Goal: Information Seeking & Learning: Compare options

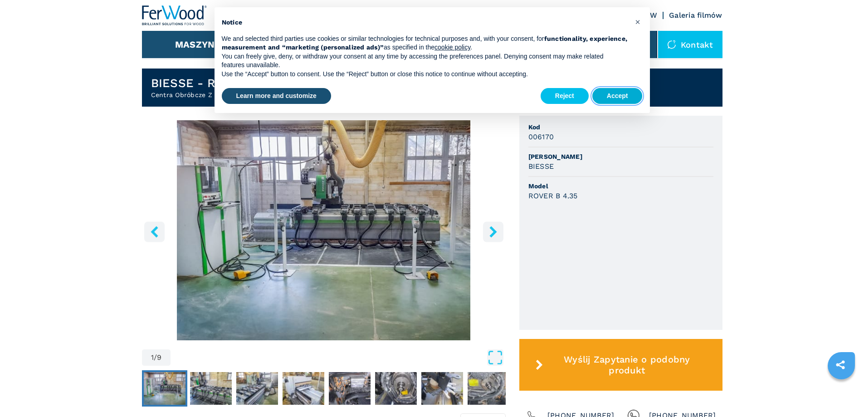
click at [617, 99] on button "Accept" at bounding box center [617, 96] width 50 height 16
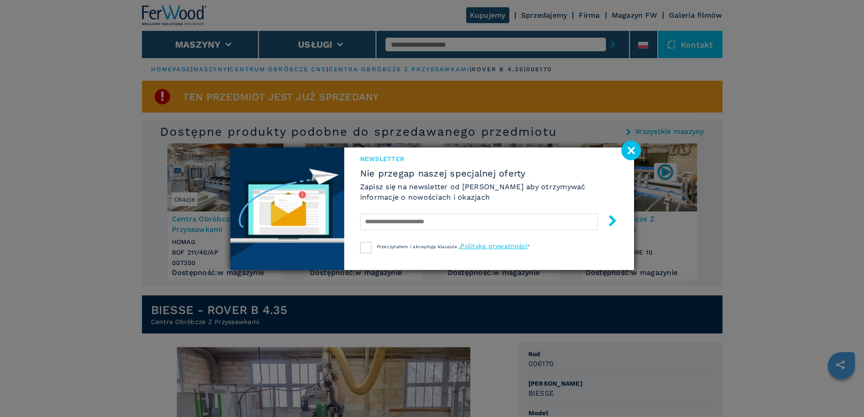
click at [627, 158] on image at bounding box center [630, 150] width 19 height 19
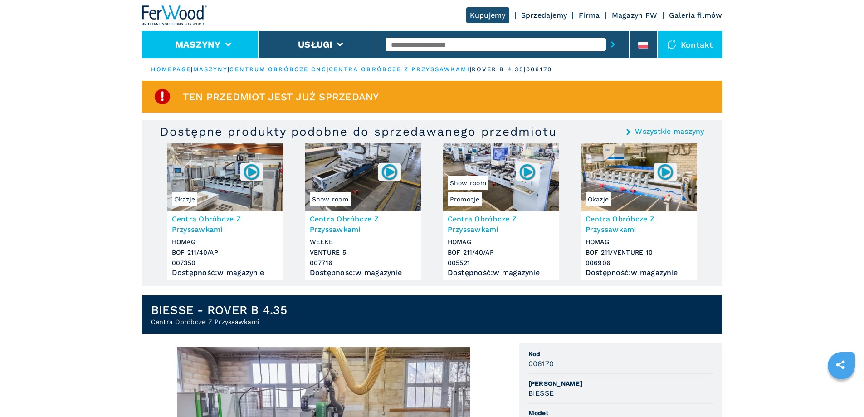
click at [229, 52] on li "Maszyny" at bounding box center [200, 44] width 117 height 27
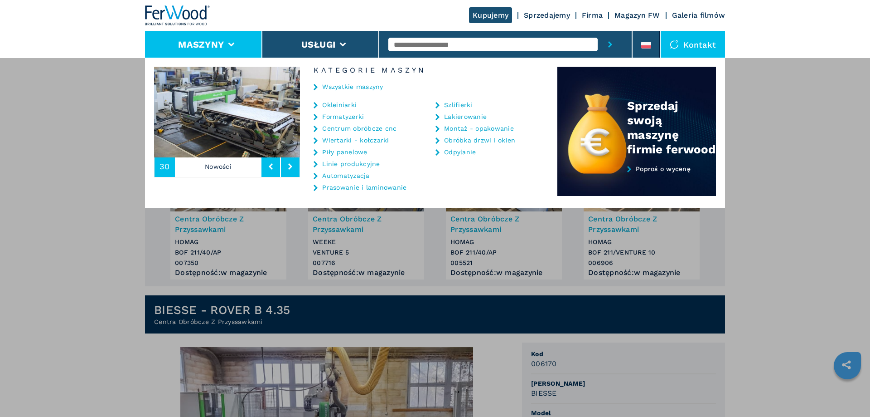
click at [347, 128] on link "Centrum obróbcze cnc" at bounding box center [359, 128] width 74 height 6
click at [350, 128] on link "Centrum obróbcze cnc" at bounding box center [359, 128] width 74 height 6
click at [367, 128] on link "Centrum obróbcze cnc" at bounding box center [359, 128] width 74 height 6
click at [59, 211] on div "**********" at bounding box center [435, 266] width 870 height 417
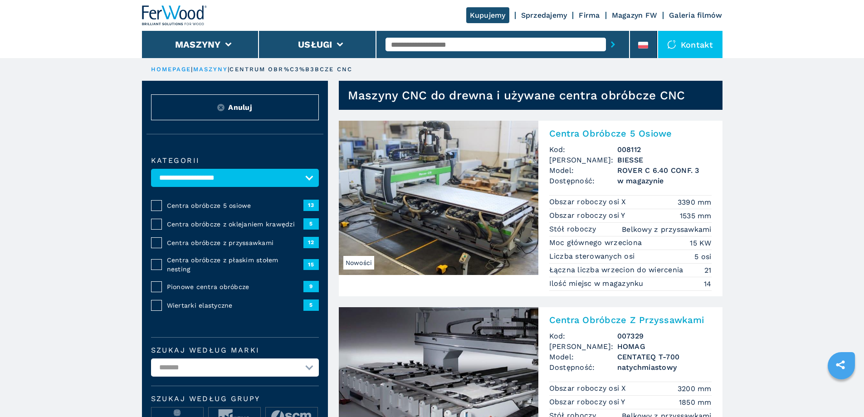
click at [472, 228] on img at bounding box center [438, 198] width 199 height 154
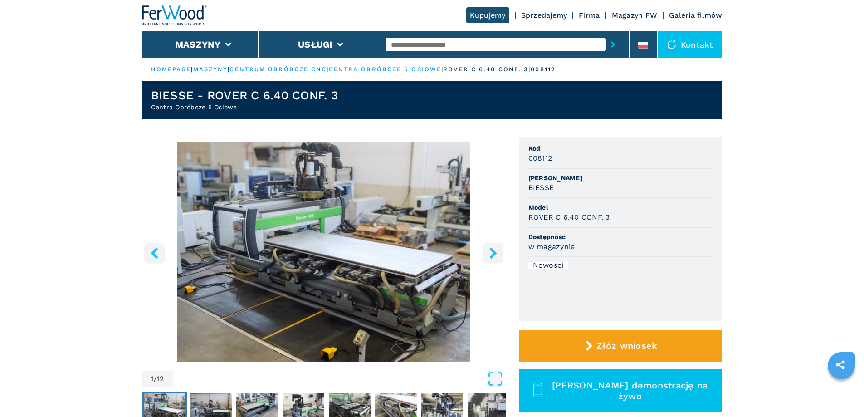
click at [374, 264] on img "Go to Slide 1" at bounding box center [324, 251] width 364 height 220
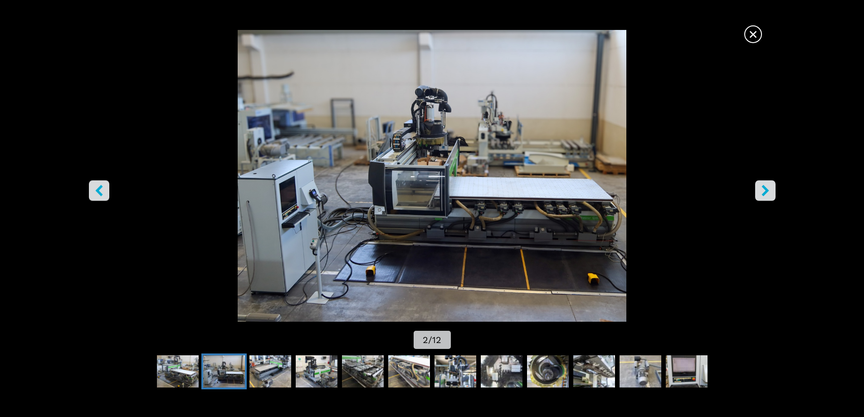
click at [750, 36] on span "×" at bounding box center [753, 32] width 16 height 16
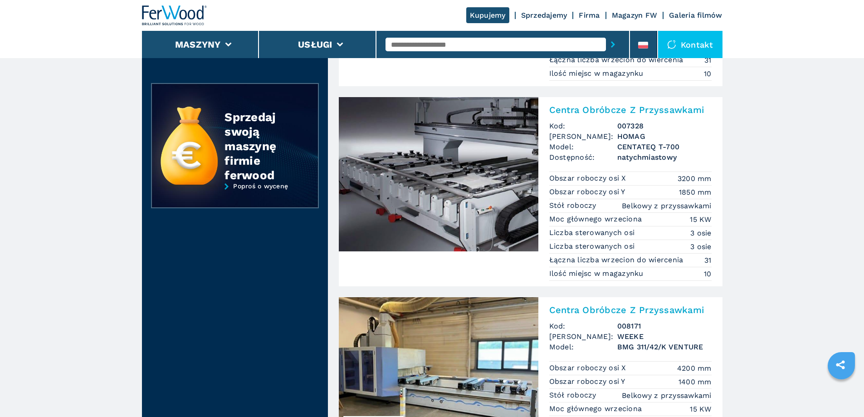
scroll to position [544, 0]
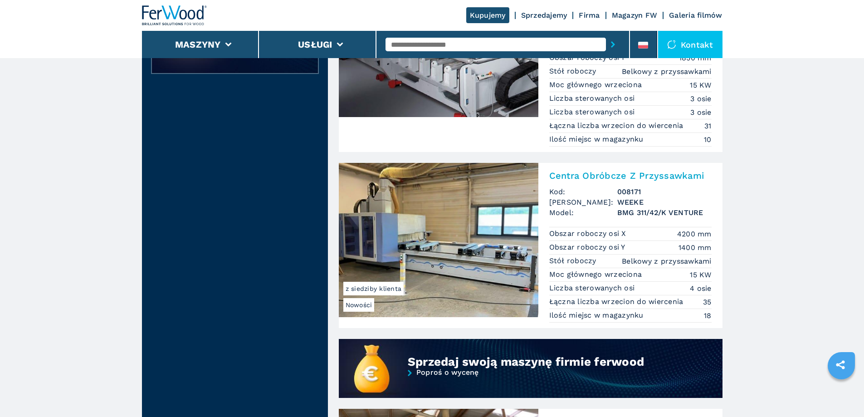
click at [459, 235] on img at bounding box center [438, 240] width 199 height 154
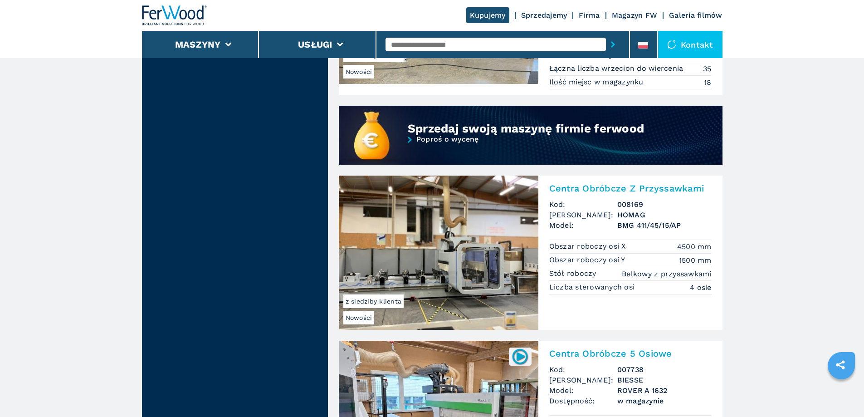
scroll to position [907, 0]
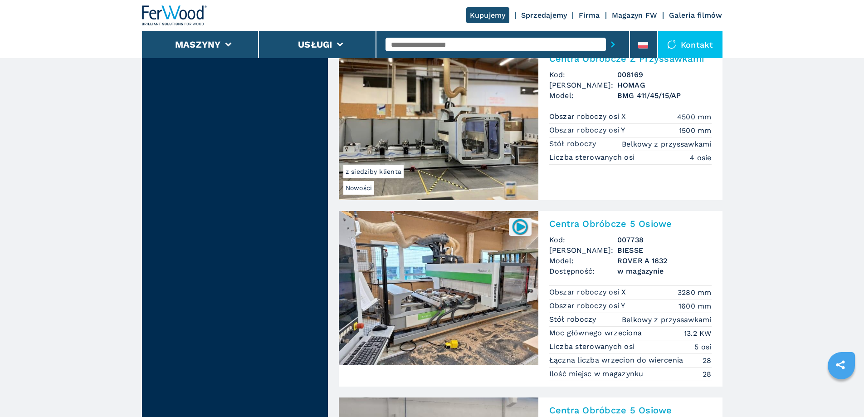
click at [483, 295] on img at bounding box center [438, 288] width 199 height 154
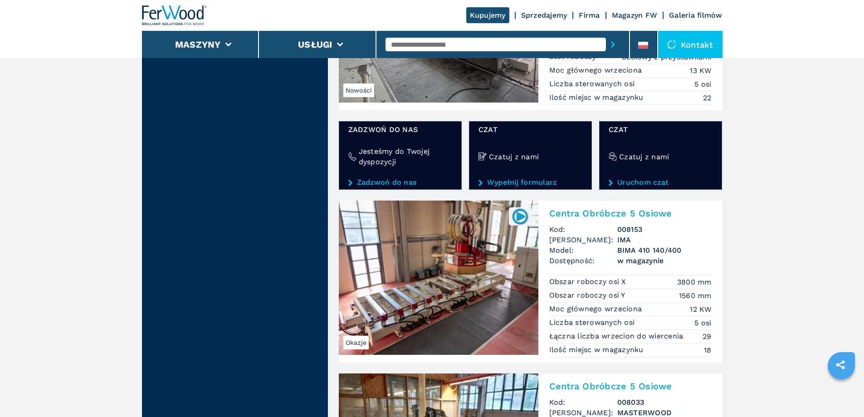
scroll to position [1768, 0]
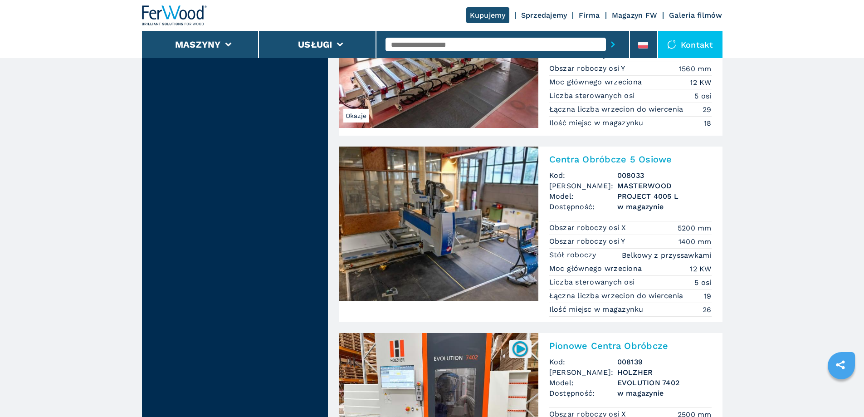
click at [437, 230] on img at bounding box center [438, 223] width 199 height 154
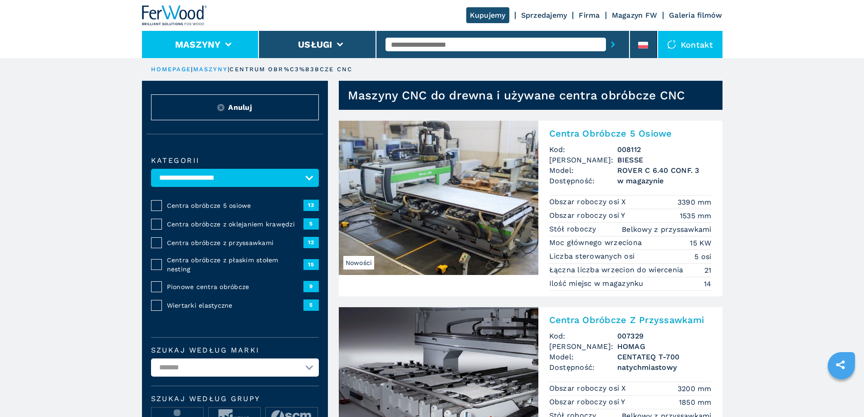
click at [215, 47] on button "Maszyny" at bounding box center [198, 44] width 46 height 11
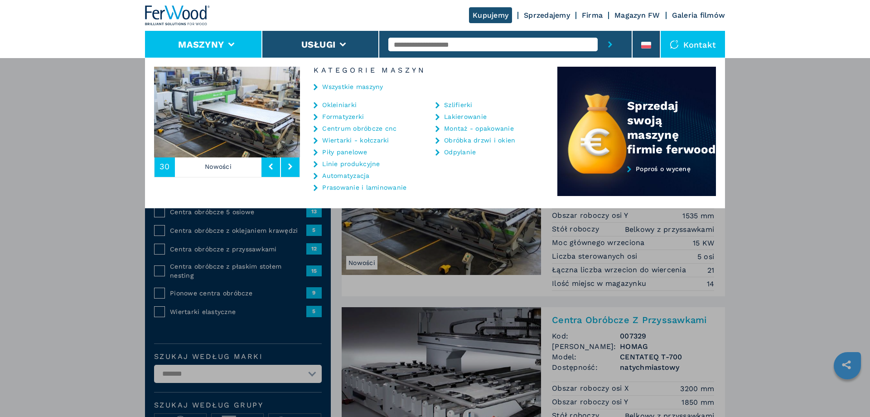
click at [455, 151] on link "Odpylanie" at bounding box center [460, 152] width 32 height 6
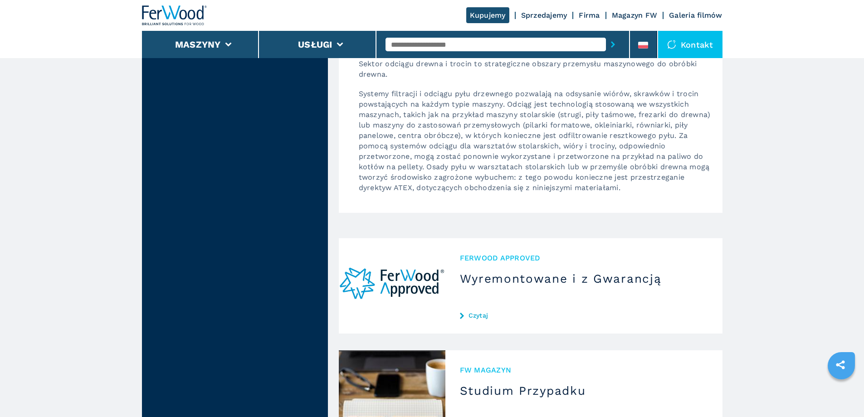
scroll to position [1043, 0]
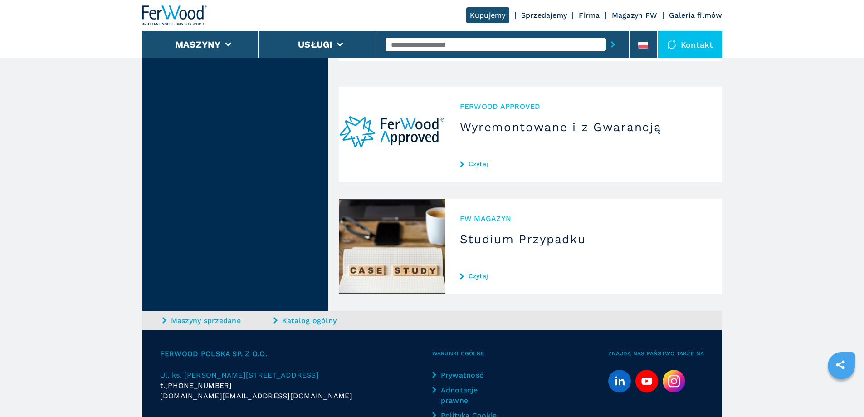
select select "**********"
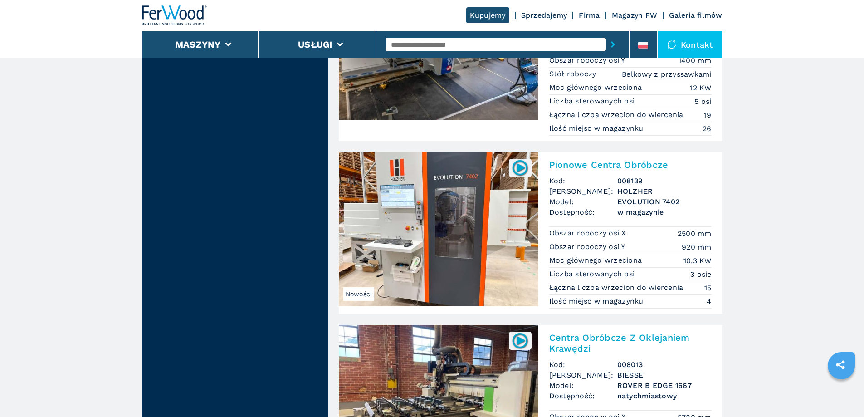
scroll to position [2176, 0]
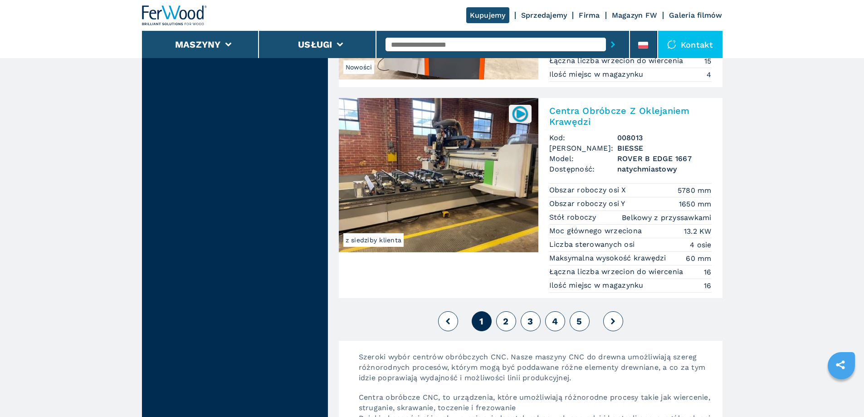
click at [507, 323] on span "2" at bounding box center [505, 321] width 5 height 11
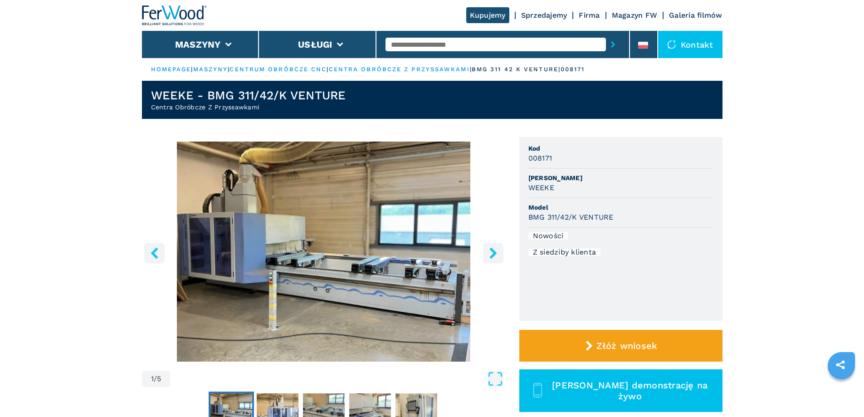
click at [494, 254] on icon "right-button" at bounding box center [492, 252] width 7 height 11
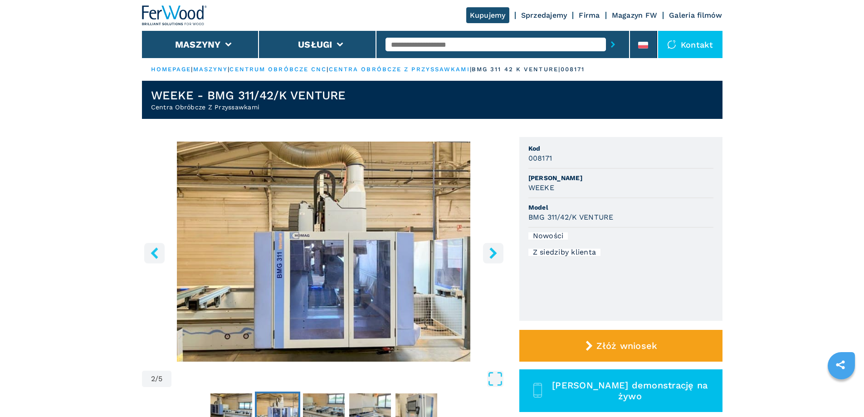
click at [494, 256] on icon "right-button" at bounding box center [492, 252] width 11 height 11
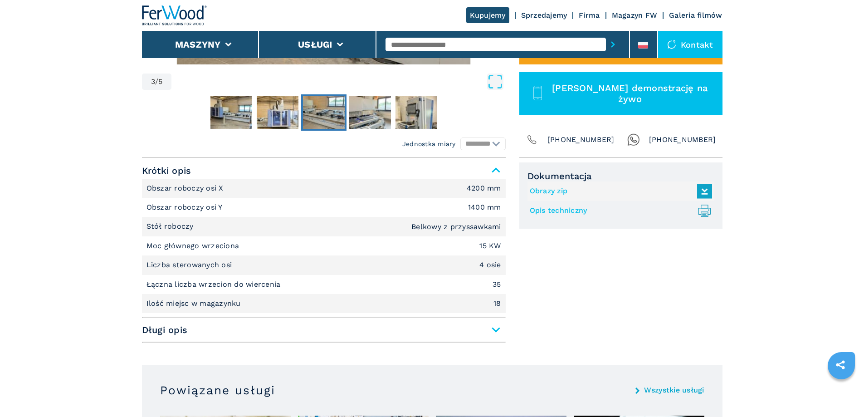
scroll to position [136, 0]
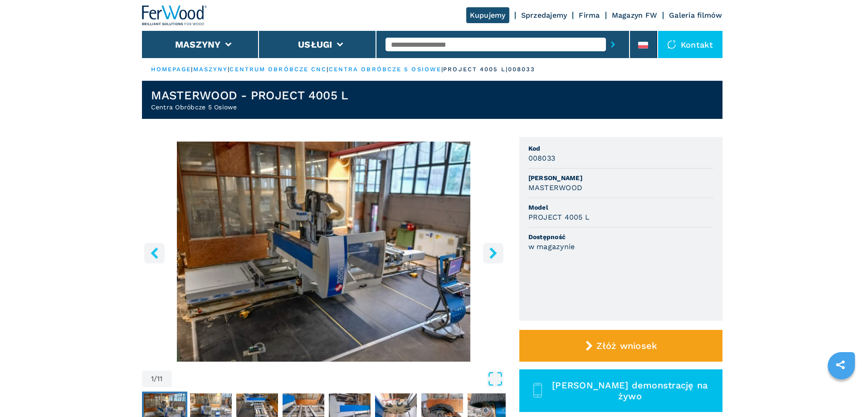
click at [489, 253] on icon "right-button" at bounding box center [492, 252] width 11 height 11
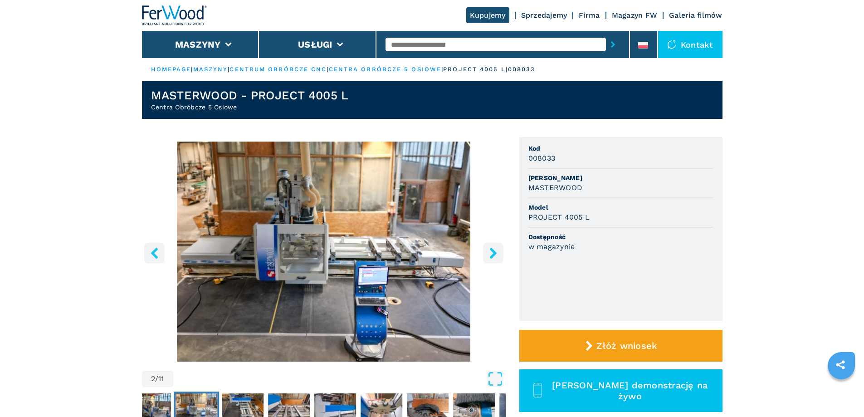
click at [489, 253] on icon "right-button" at bounding box center [492, 252] width 11 height 11
click at [494, 253] on icon "right-button" at bounding box center [492, 252] width 7 height 11
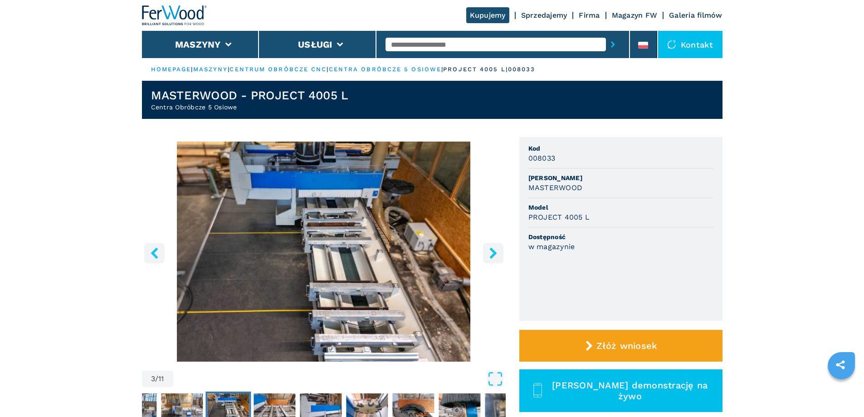
click at [491, 252] on icon "right-button" at bounding box center [492, 252] width 11 height 11
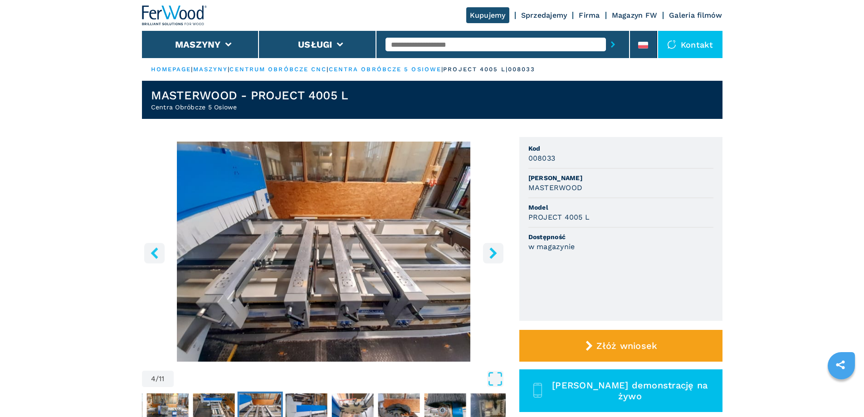
click at [490, 253] on icon "right-button" at bounding box center [492, 252] width 11 height 11
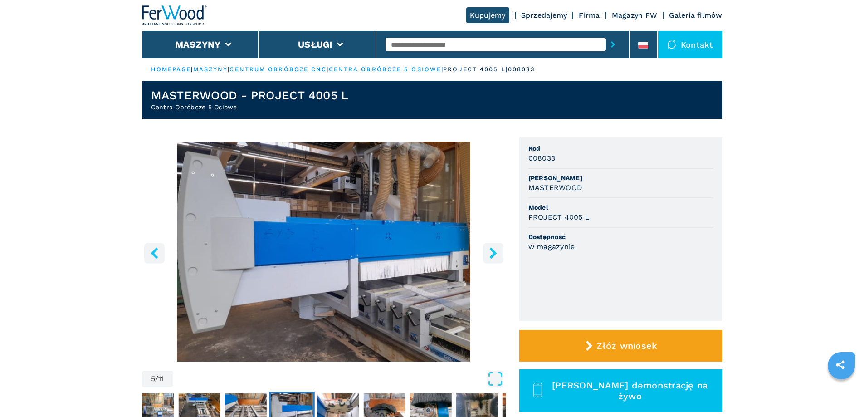
click at [490, 253] on icon "right-button" at bounding box center [492, 252] width 11 height 11
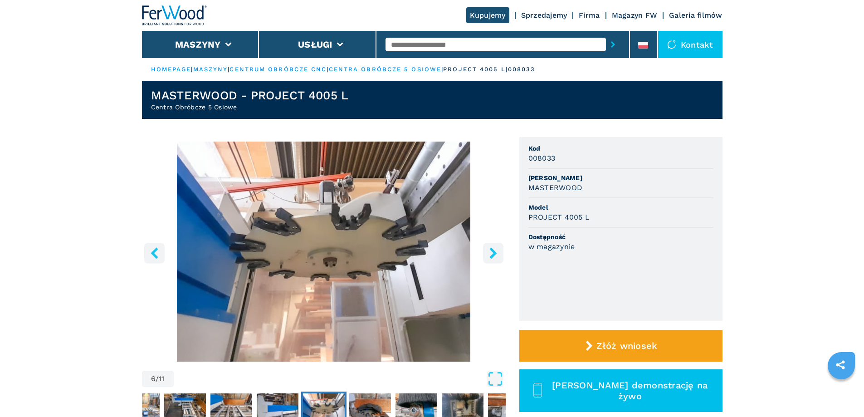
click at [490, 253] on icon "right-button" at bounding box center [492, 252] width 11 height 11
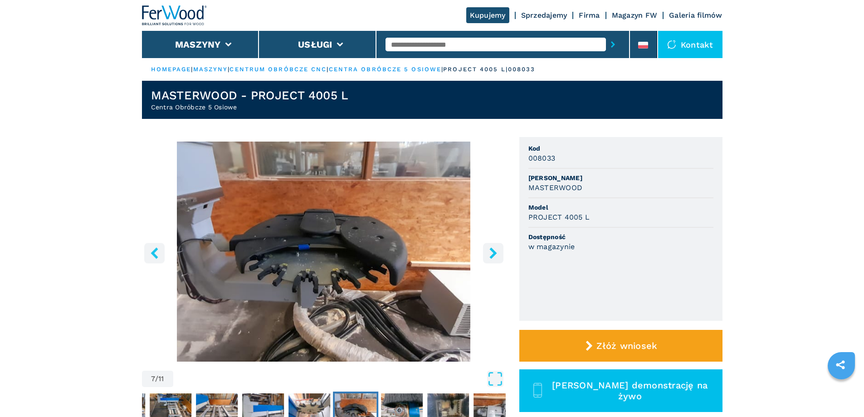
click at [487, 254] on icon "right-button" at bounding box center [492, 252] width 11 height 11
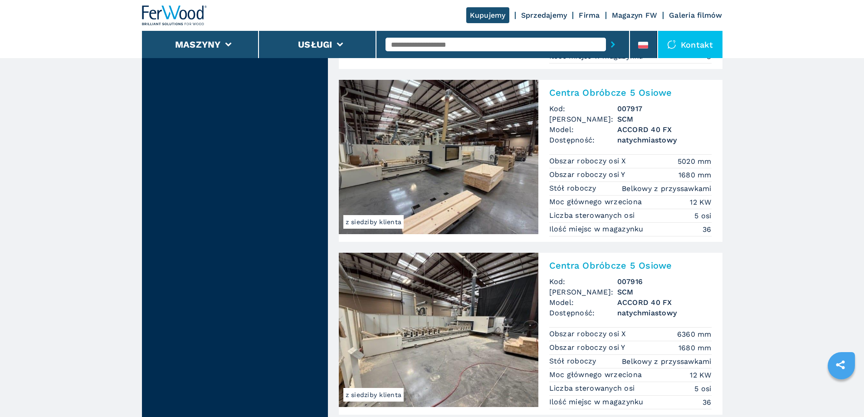
scroll to position [2131, 0]
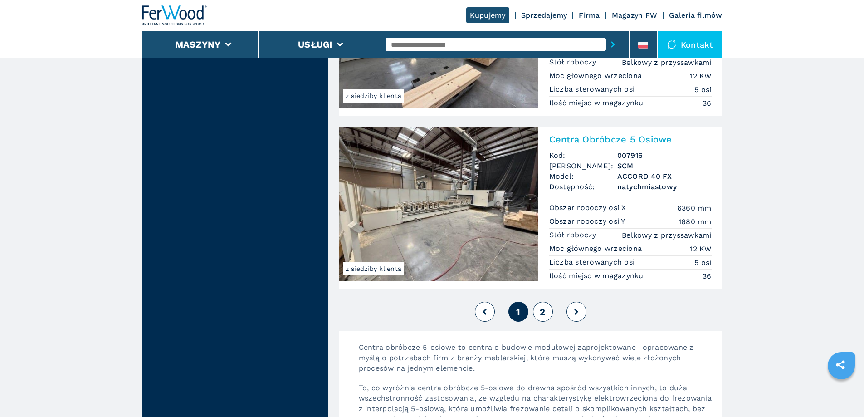
click at [542, 316] on span "2" at bounding box center [541, 311] width 5 height 11
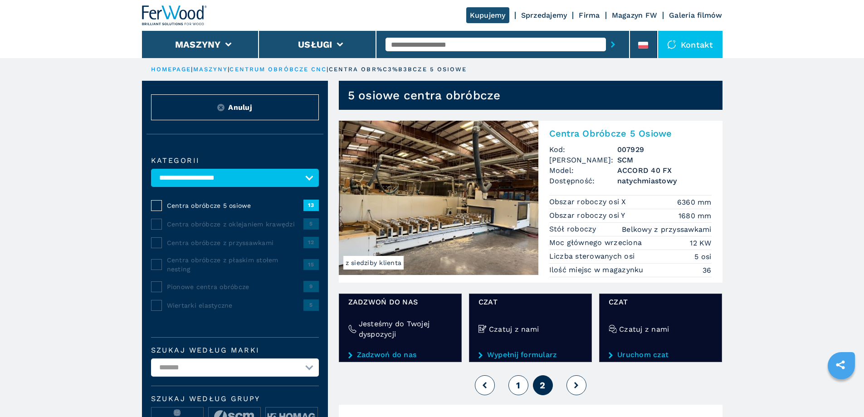
click at [521, 387] on button "1" at bounding box center [518, 385] width 20 height 20
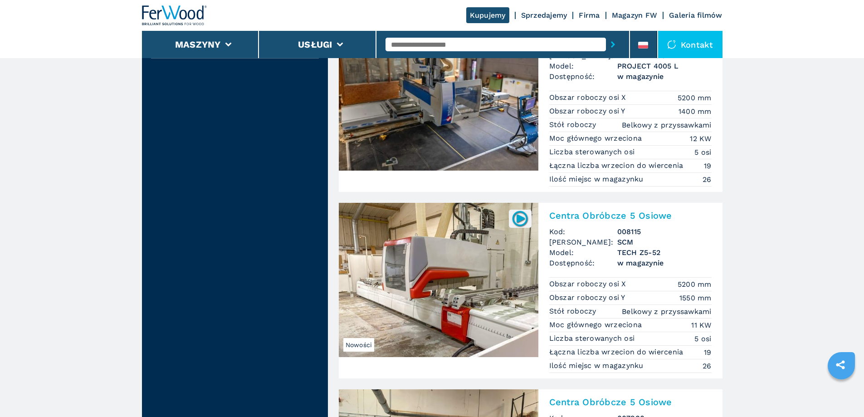
scroll to position [1179, 0]
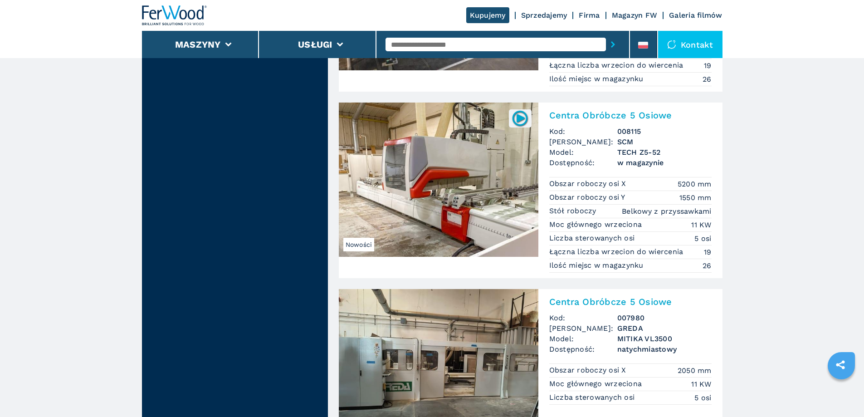
click at [394, 184] on img at bounding box center [438, 179] width 199 height 154
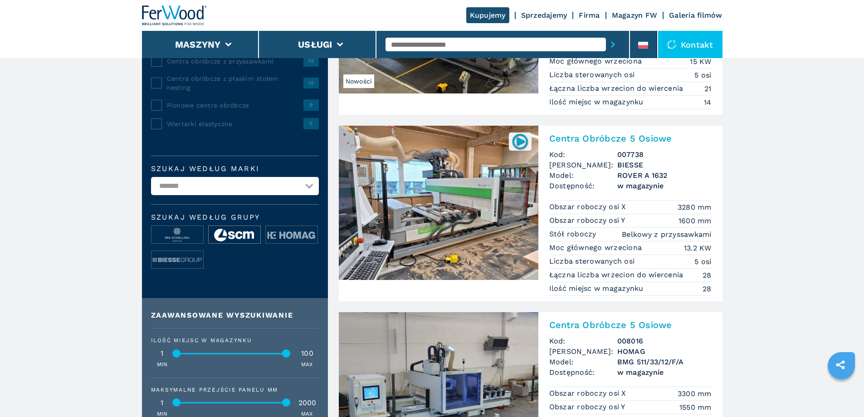
scroll to position [0, 0]
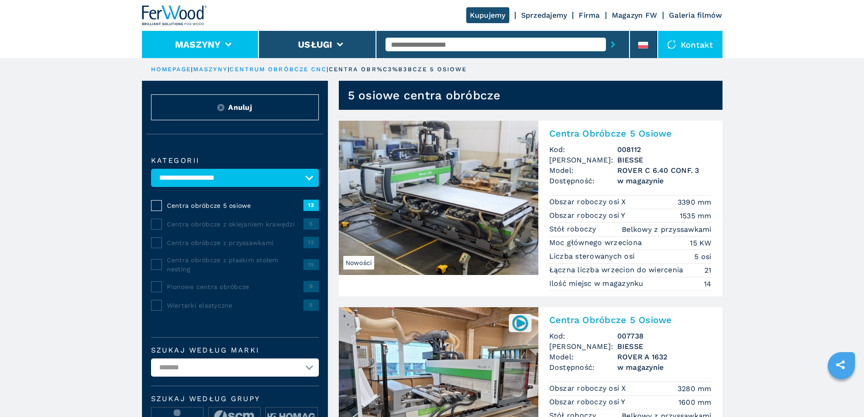
click at [215, 46] on button "Maszyny" at bounding box center [198, 44] width 46 height 11
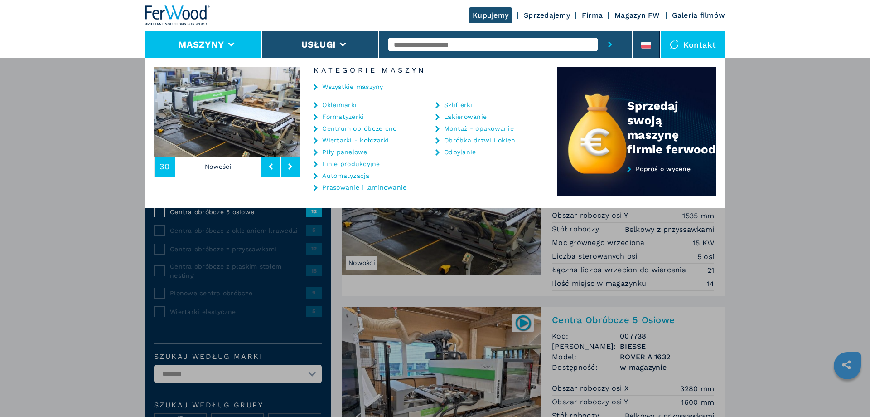
click at [450, 106] on link "Szlifierki" at bounding box center [458, 105] width 29 height 6
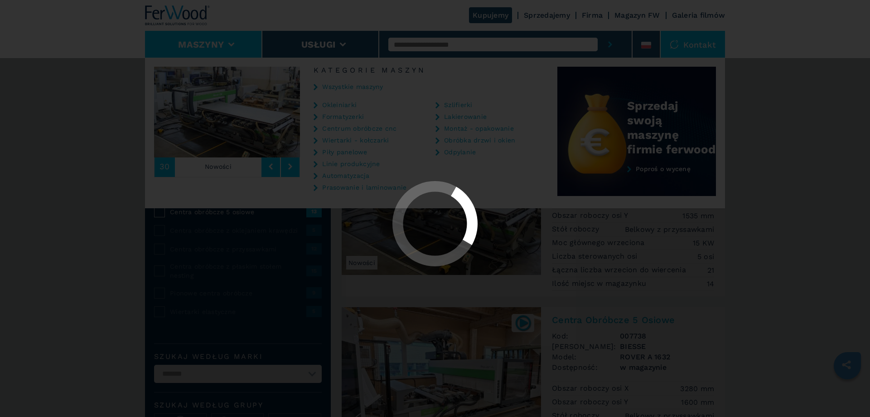
select select "**********"
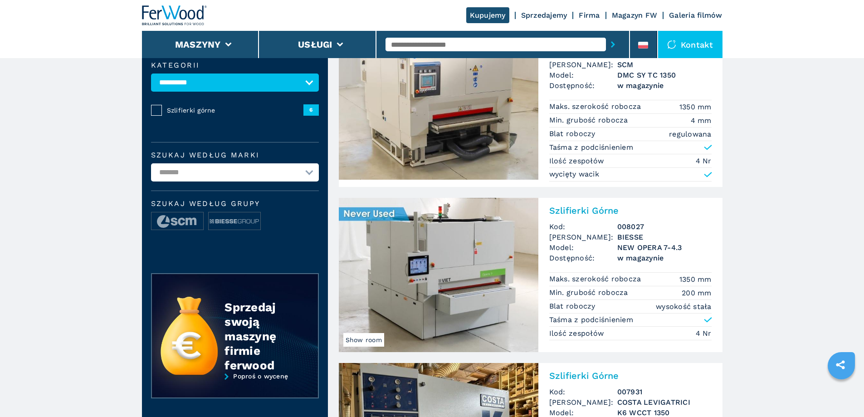
scroll to position [91, 0]
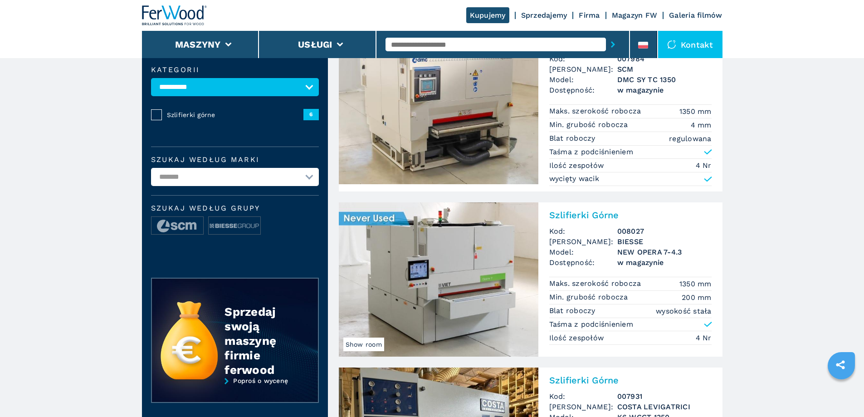
click at [593, 217] on h2 "Szlifierki Górne" at bounding box center [630, 214] width 162 height 11
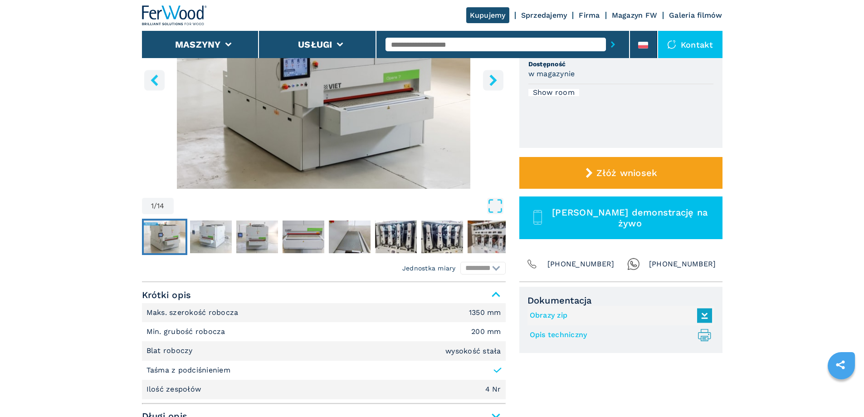
scroll to position [181, 0]
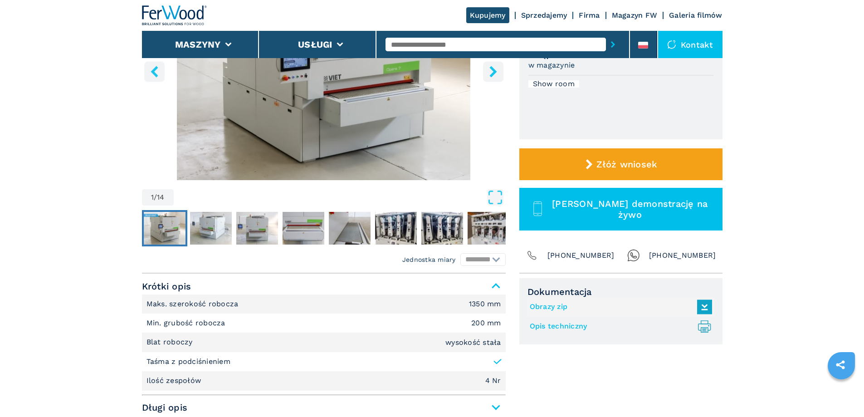
click at [306, 153] on img "Go to Slide 1" at bounding box center [324, 70] width 364 height 220
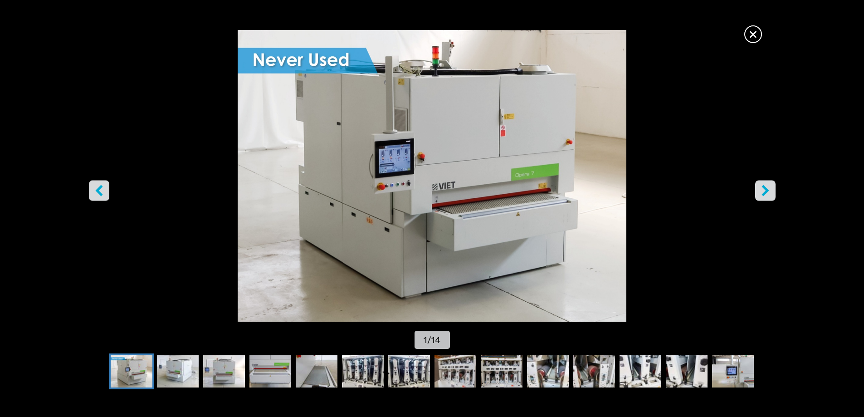
click at [770, 189] on icon "right-button" at bounding box center [764, 190] width 11 height 11
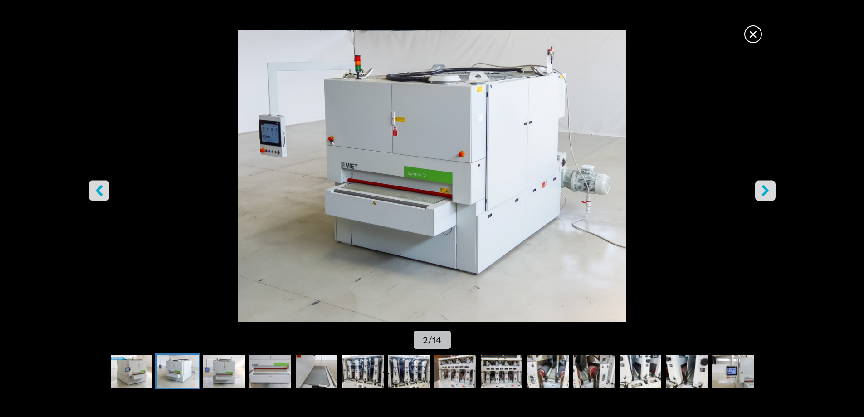
click at [770, 189] on icon "right-button" at bounding box center [764, 190] width 11 height 11
click at [763, 193] on icon "right-button" at bounding box center [764, 190] width 7 height 11
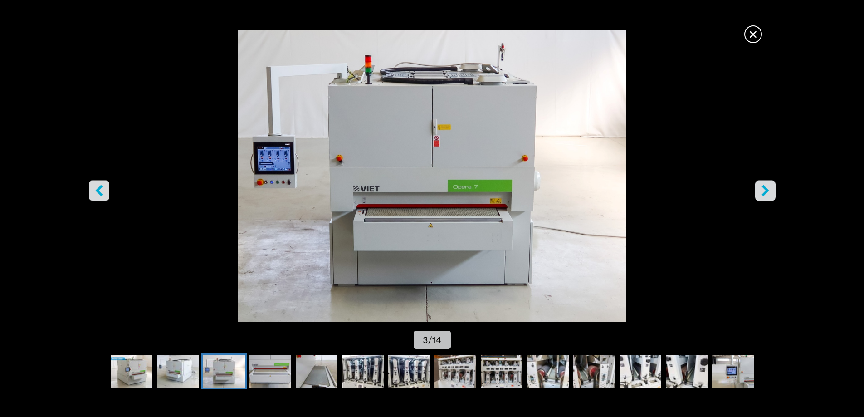
click at [763, 193] on icon "right-button" at bounding box center [764, 190] width 7 height 11
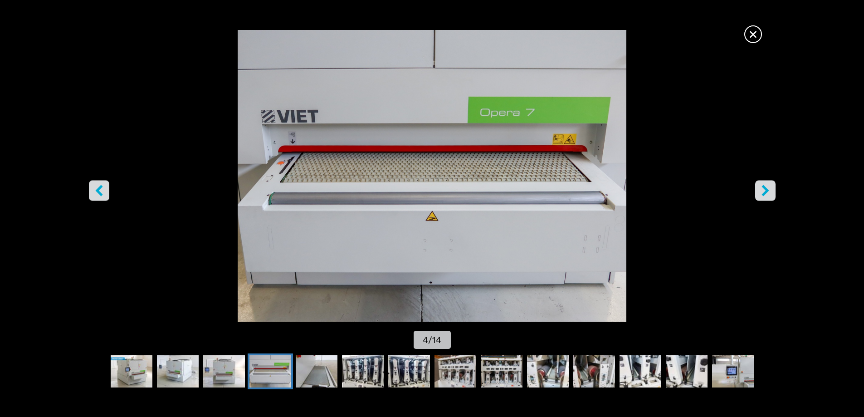
click at [763, 193] on icon "right-button" at bounding box center [764, 190] width 7 height 11
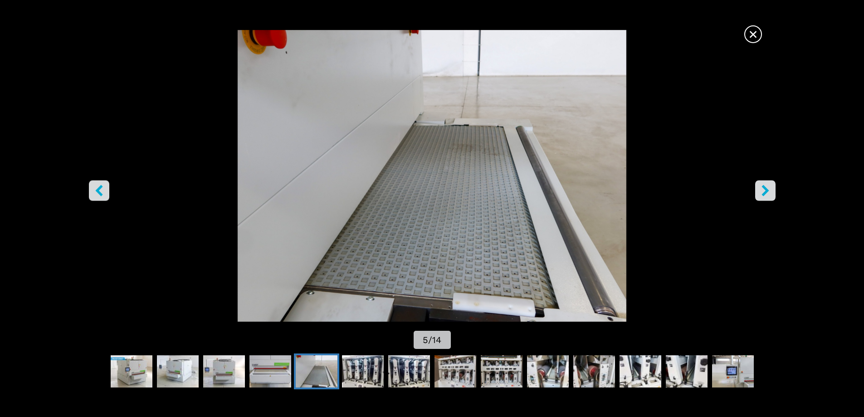
click at [763, 193] on icon "right-button" at bounding box center [764, 190] width 7 height 11
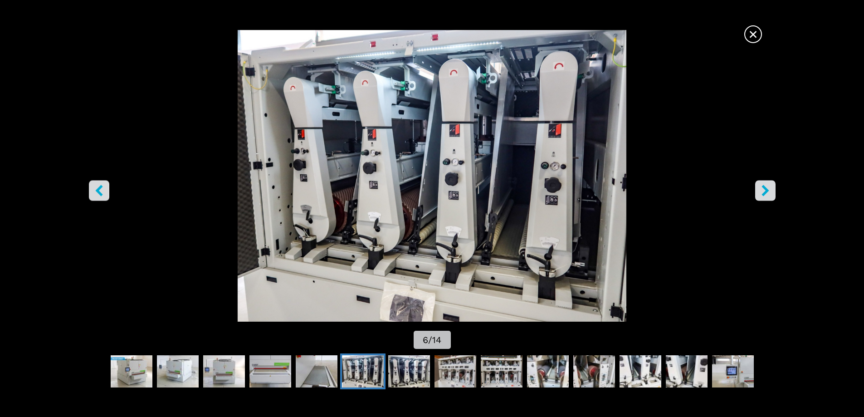
click at [763, 193] on icon "right-button" at bounding box center [764, 190] width 7 height 11
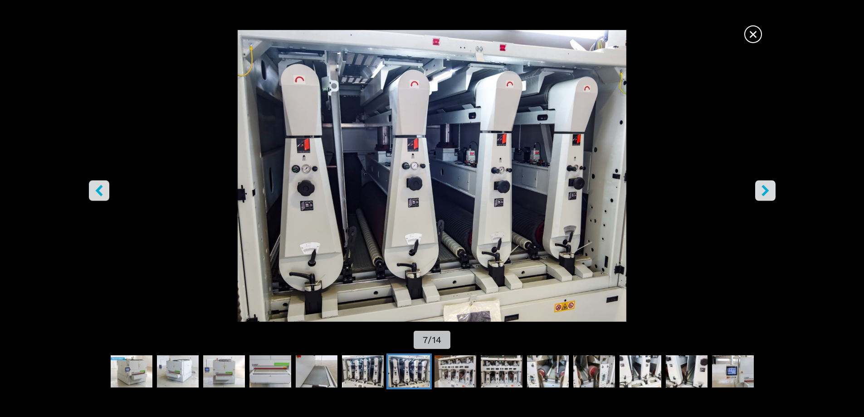
click at [763, 193] on icon "right-button" at bounding box center [764, 190] width 7 height 11
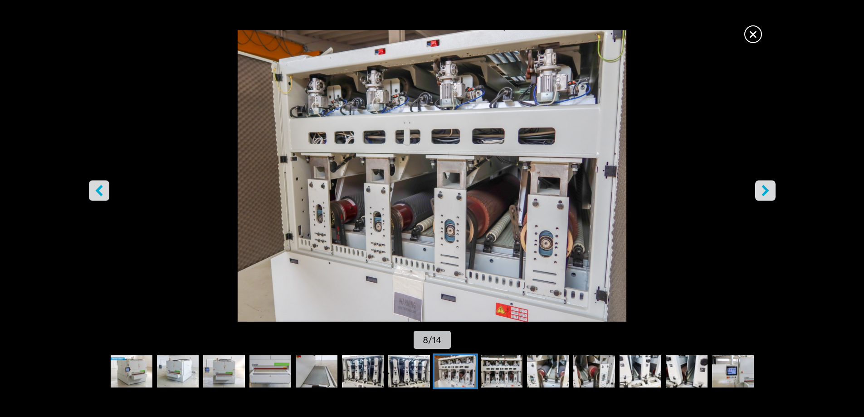
click at [763, 193] on icon "right-button" at bounding box center [764, 190] width 7 height 11
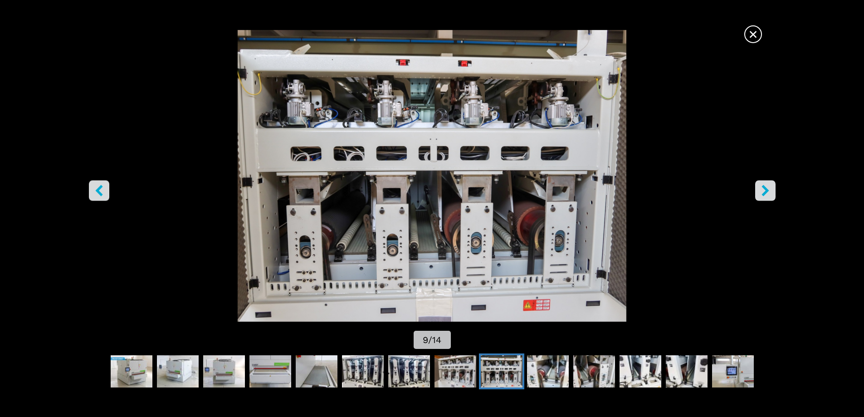
click at [763, 193] on icon "right-button" at bounding box center [764, 190] width 7 height 11
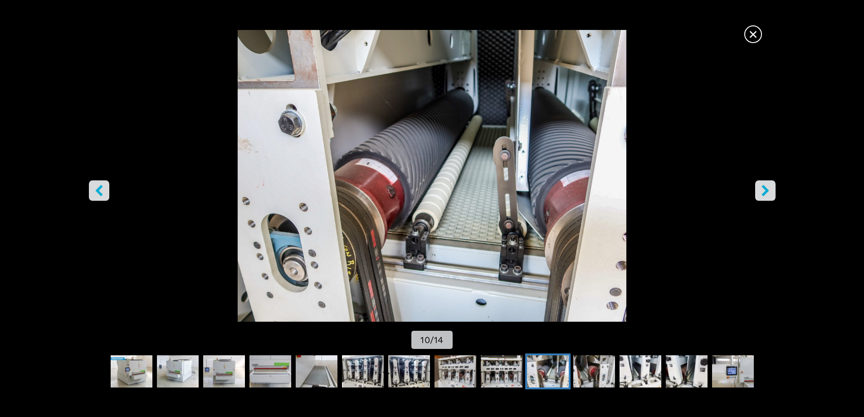
click at [763, 193] on icon "right-button" at bounding box center [764, 190] width 7 height 11
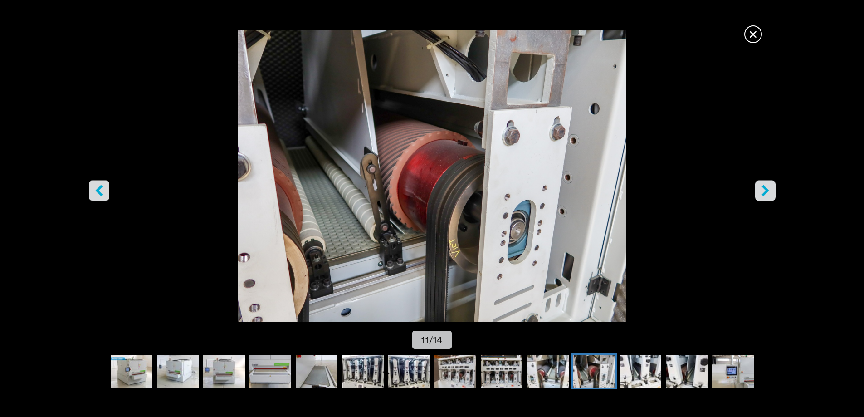
click at [763, 193] on icon "right-button" at bounding box center [764, 190] width 7 height 11
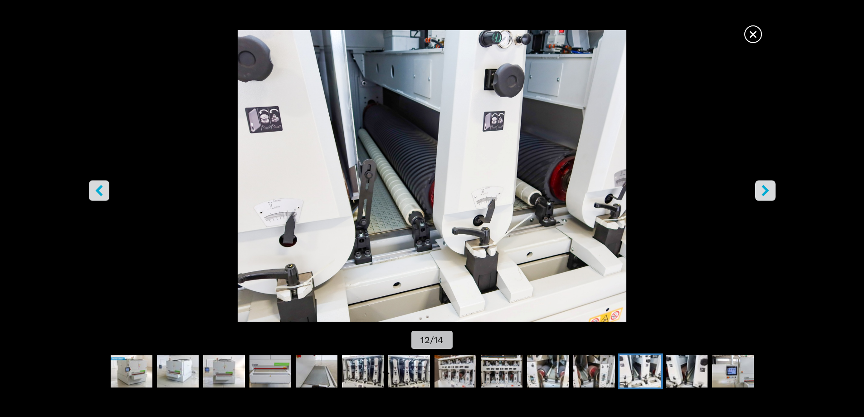
click at [763, 193] on icon "right-button" at bounding box center [764, 190] width 7 height 11
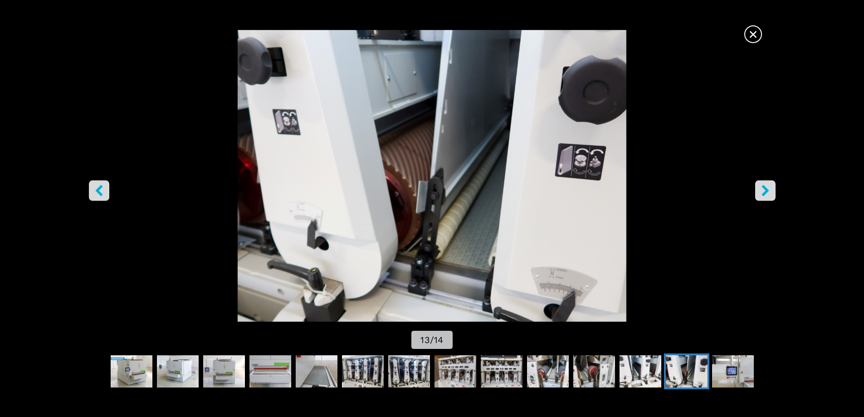
click at [763, 193] on icon "right-button" at bounding box center [764, 190] width 7 height 11
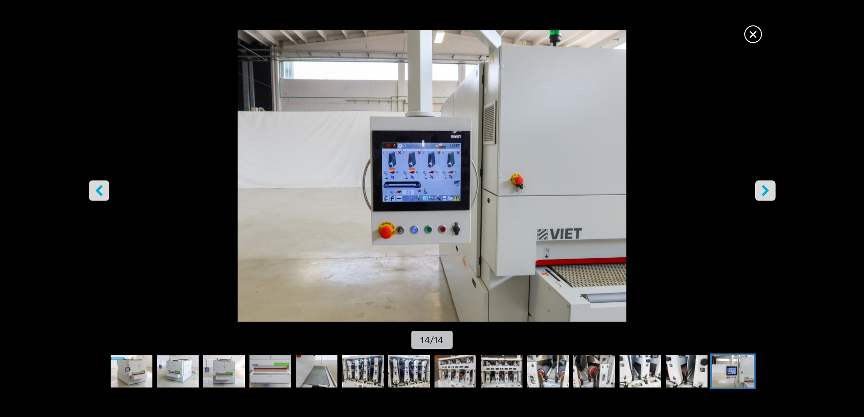
click at [763, 193] on icon "right-button" at bounding box center [764, 190] width 7 height 11
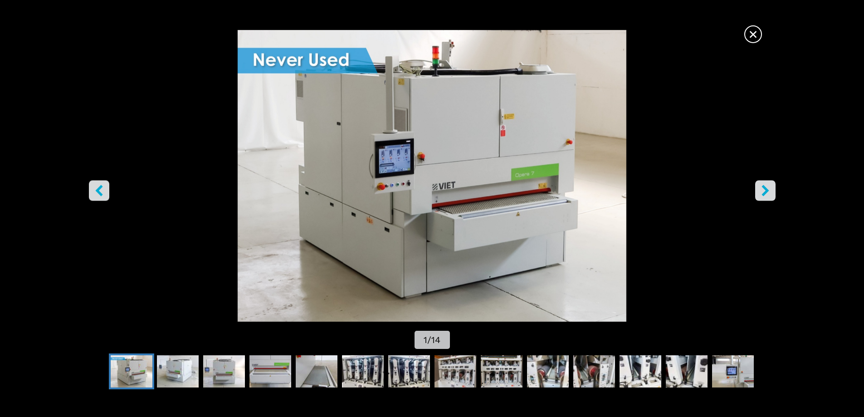
click at [763, 193] on icon "right-button" at bounding box center [764, 190] width 7 height 11
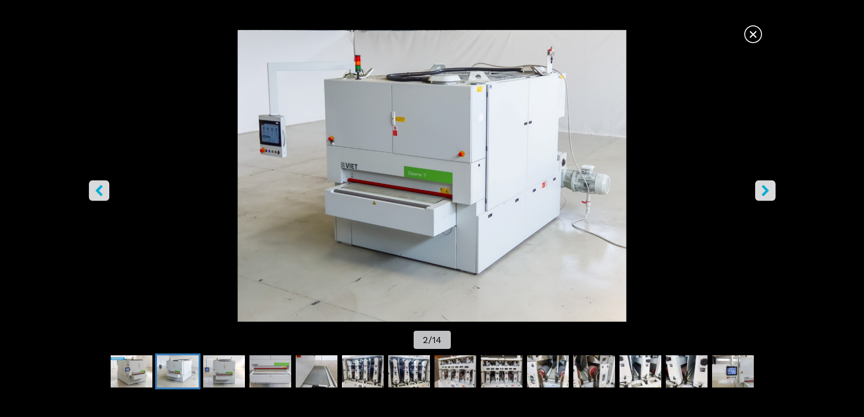
click at [763, 193] on icon "right-button" at bounding box center [764, 190] width 7 height 11
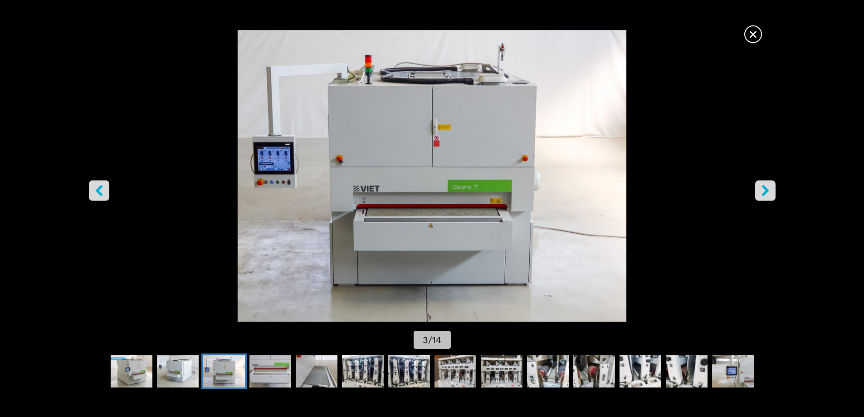
click at [750, 30] on span "×" at bounding box center [753, 32] width 16 height 16
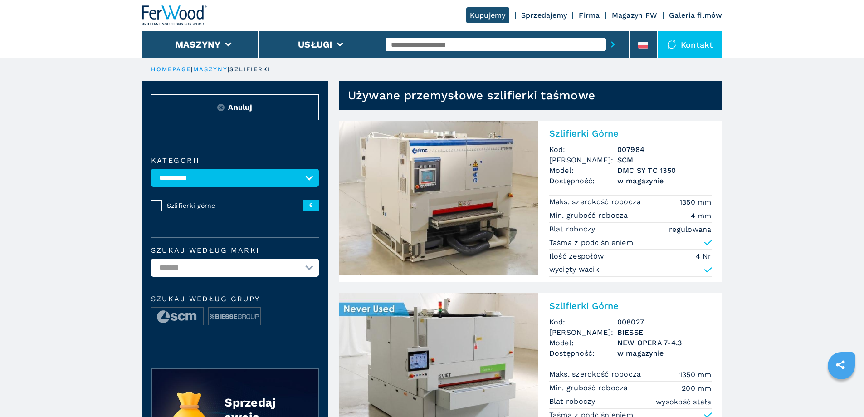
click at [475, 192] on img at bounding box center [438, 198] width 199 height 154
click at [327, 49] on button "Usługi" at bounding box center [315, 44] width 34 height 11
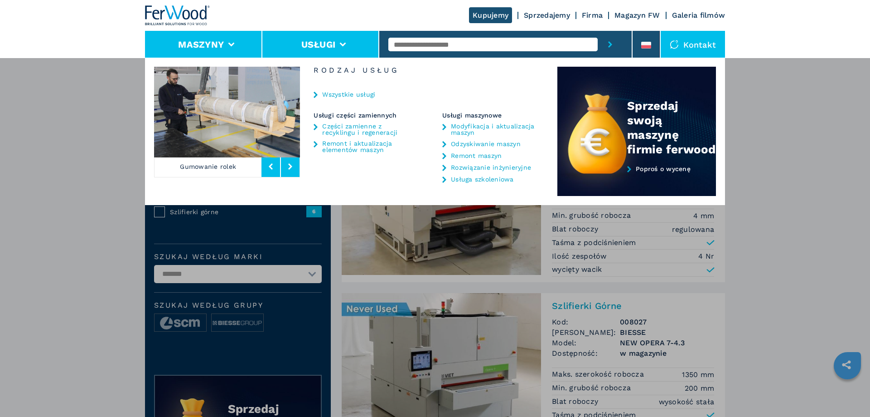
click at [217, 41] on button "Maszyny" at bounding box center [201, 44] width 46 height 11
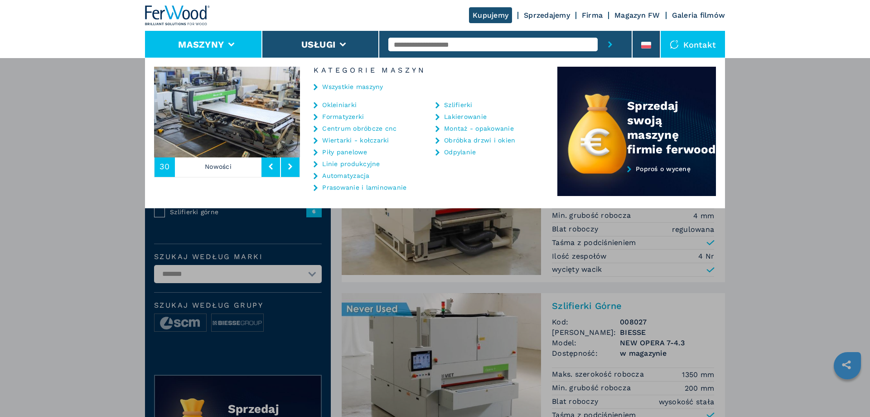
click at [345, 154] on link "Piły panelowe" at bounding box center [344, 152] width 45 height 6
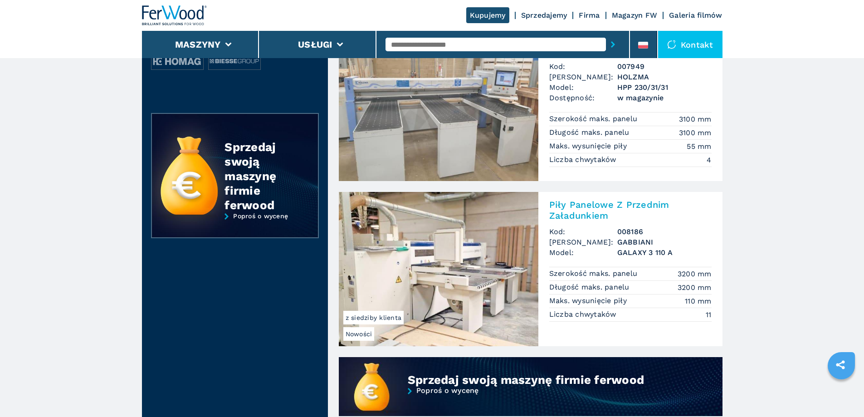
scroll to position [453, 0]
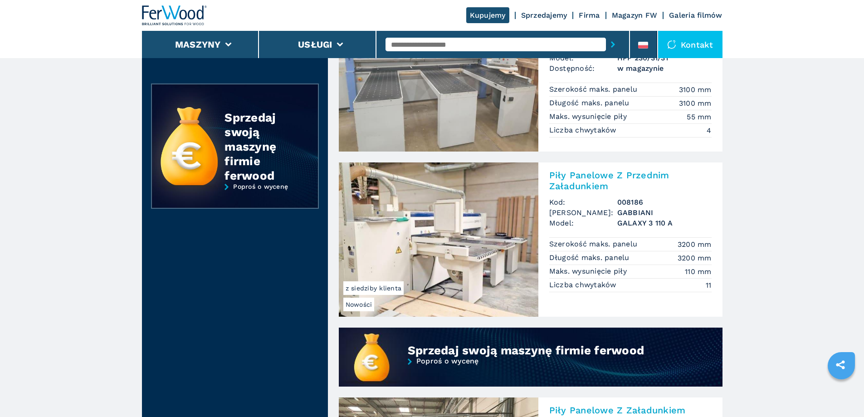
select select "**********"
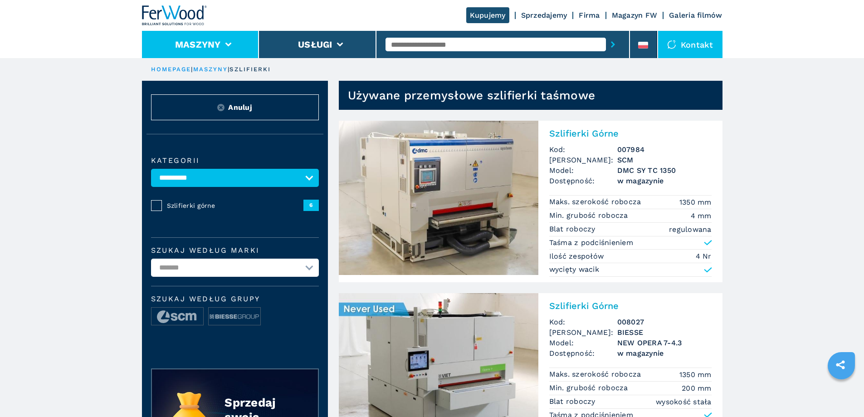
click at [219, 48] on button "Maszyny" at bounding box center [198, 44] width 46 height 11
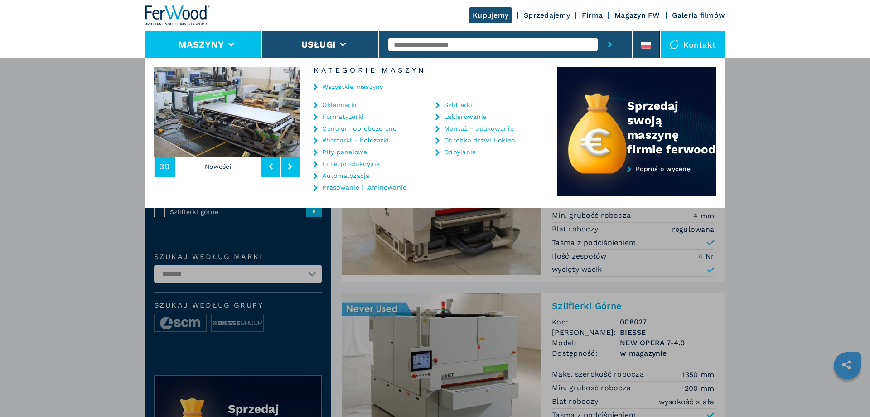
click at [354, 129] on link "Centrum obróbcze cnc" at bounding box center [359, 128] width 74 height 6
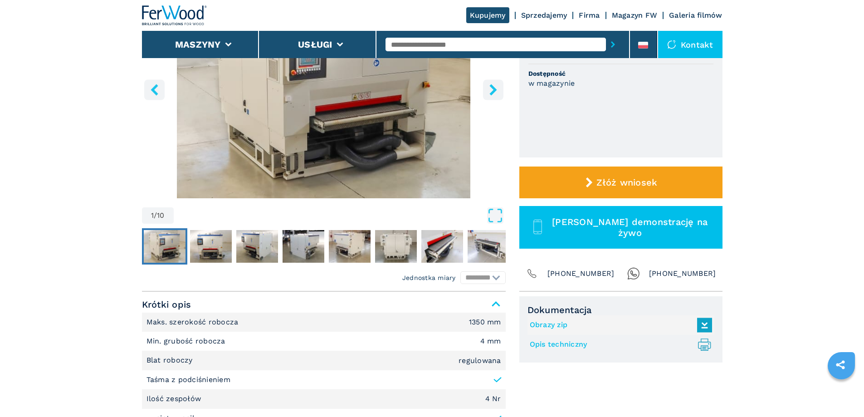
scroll to position [45, 0]
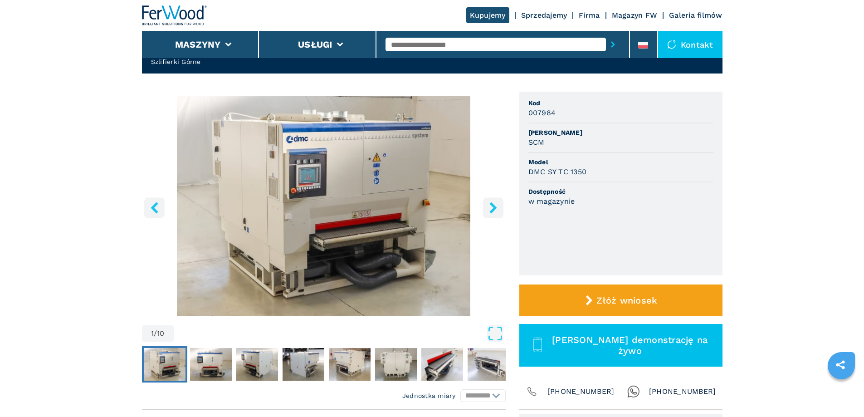
click at [370, 185] on img "Go to Slide 1" at bounding box center [324, 206] width 364 height 220
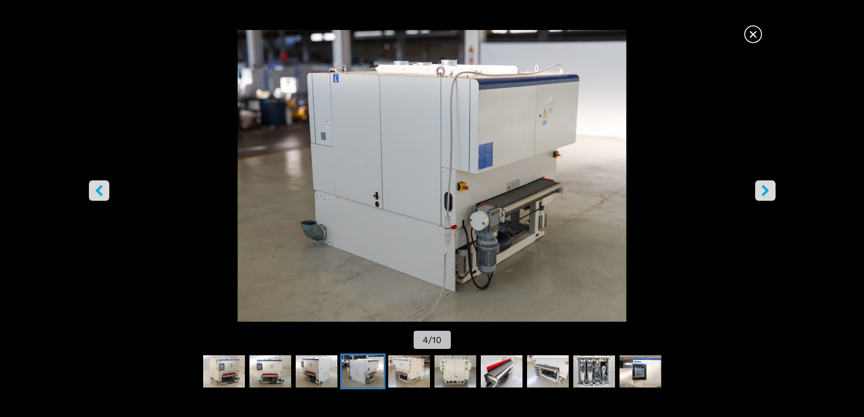
select select "********"
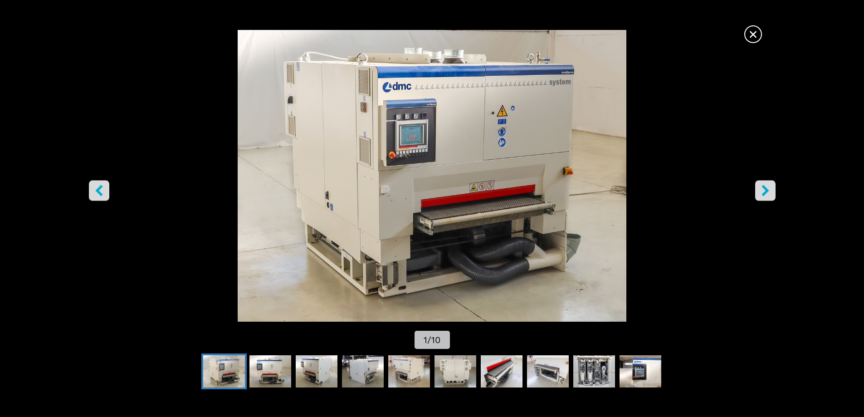
click at [748, 34] on span "×" at bounding box center [753, 32] width 16 height 16
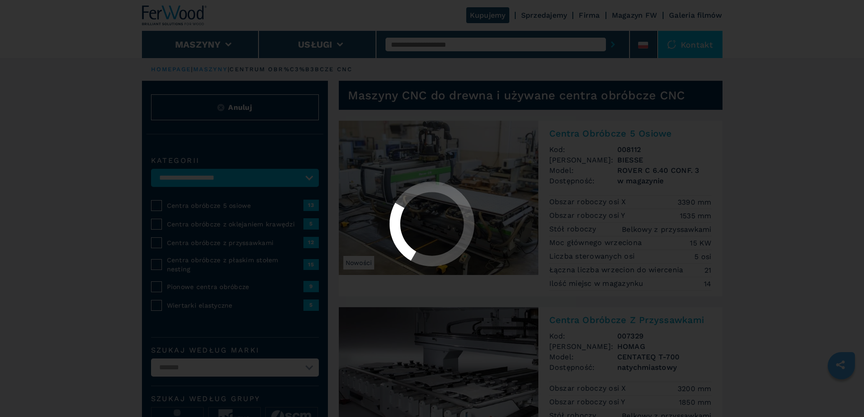
select select "**********"
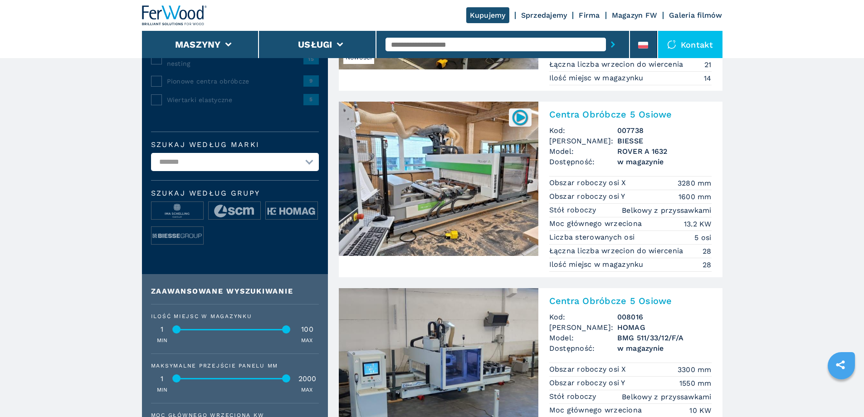
scroll to position [227, 0]
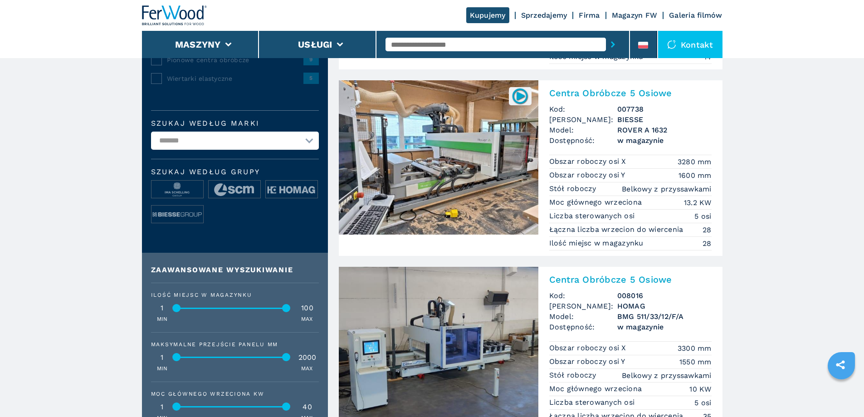
click at [468, 154] on img at bounding box center [438, 157] width 199 height 154
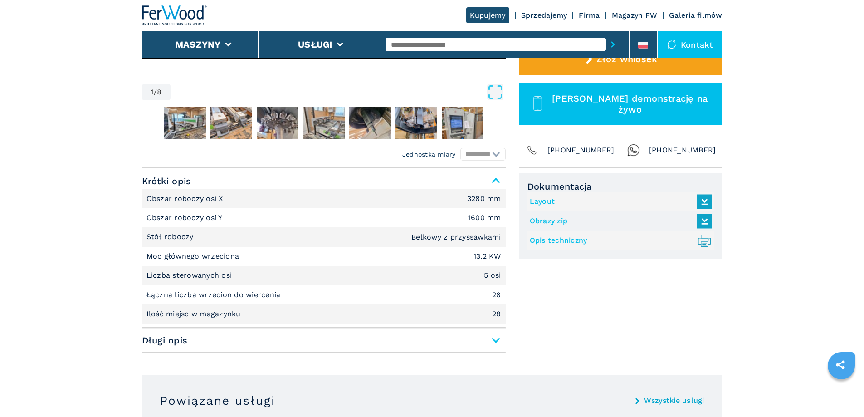
scroll to position [363, 0]
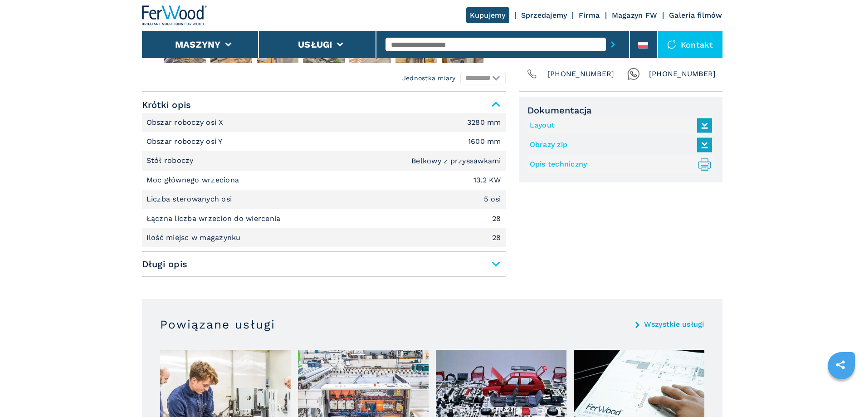
click at [495, 264] on span "Długi opis" at bounding box center [324, 264] width 364 height 16
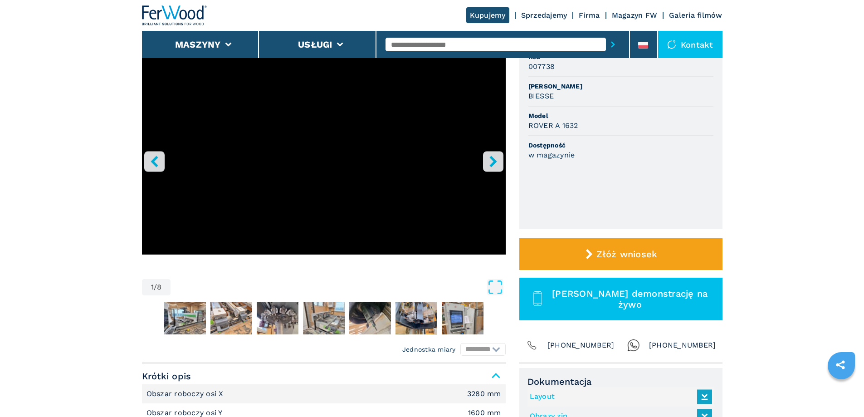
scroll to position [272, 0]
